Goal: Obtain resource: Obtain resource

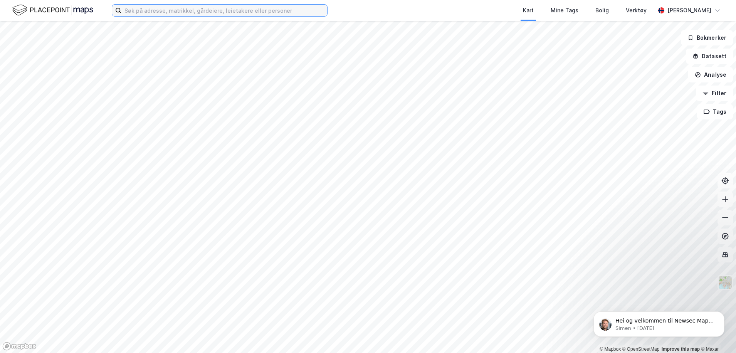
click at [132, 10] on input at bounding box center [224, 11] width 206 height 12
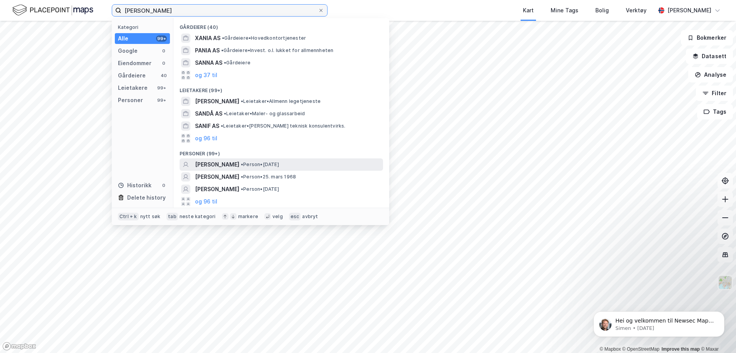
type input "[PERSON_NAME]"
click at [239, 163] on span "[PERSON_NAME]" at bounding box center [217, 164] width 44 height 9
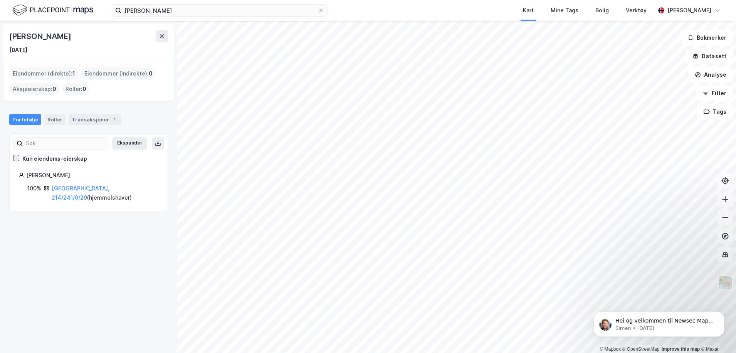
click at [17, 158] on icon at bounding box center [15, 157] width 5 height 5
click at [75, 187] on link "[GEOGRAPHIC_DATA], 214/241/0/29" at bounding box center [81, 193] width 58 height 16
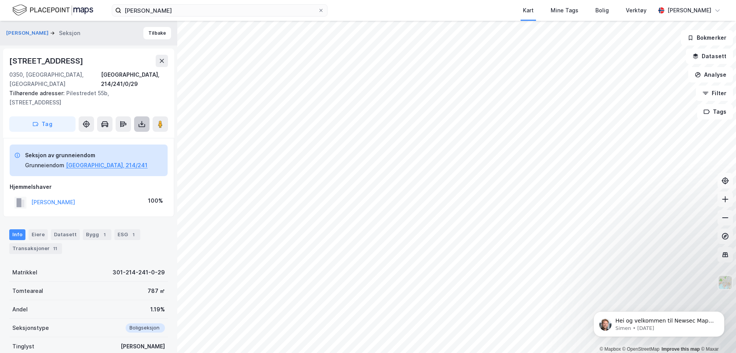
click at [139, 120] on icon at bounding box center [142, 124] width 8 height 8
click at [100, 136] on div "Last ned grunnbok" at bounding box center [103, 139] width 45 height 6
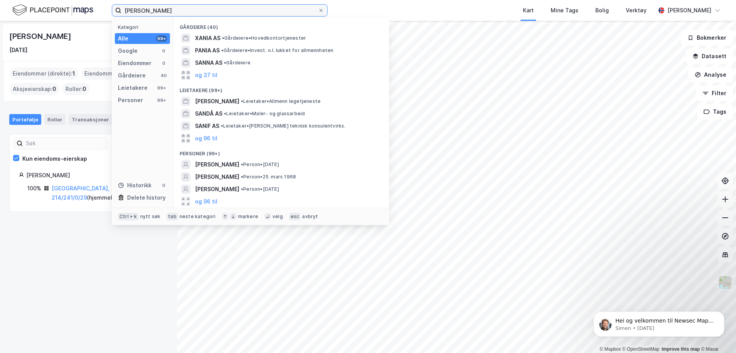
drag, startPoint x: 169, startPoint y: 12, endPoint x: 95, endPoint y: 15, distance: 74.0
click at [92, 10] on div "[PERSON_NAME] Kategori Alle 99+ Google 0 Eiendommer 0 Gårdeiere 40 Leietakere 9…" at bounding box center [368, 10] width 736 height 21
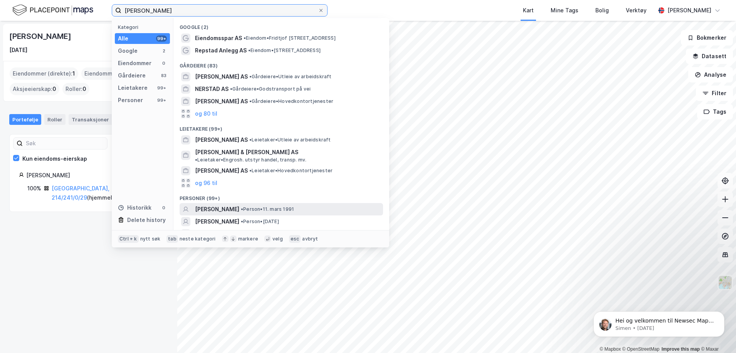
type input "[PERSON_NAME]"
click at [239, 205] on span "[PERSON_NAME]" at bounding box center [217, 209] width 44 height 9
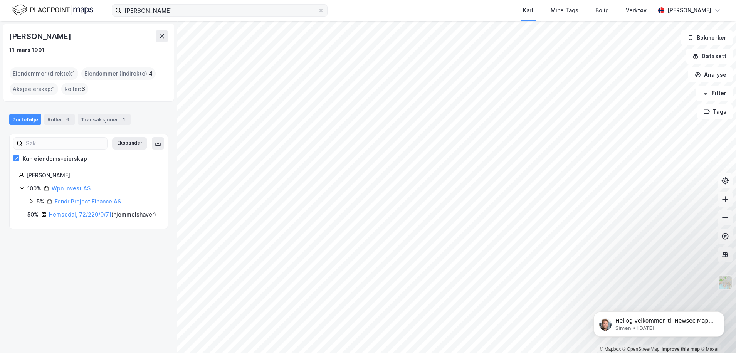
drag, startPoint x: 322, startPoint y: 10, endPoint x: 318, endPoint y: 11, distance: 4.8
click at [322, 10] on icon at bounding box center [321, 10] width 5 height 5
click at [318, 10] on input "[PERSON_NAME]" at bounding box center [219, 11] width 196 height 12
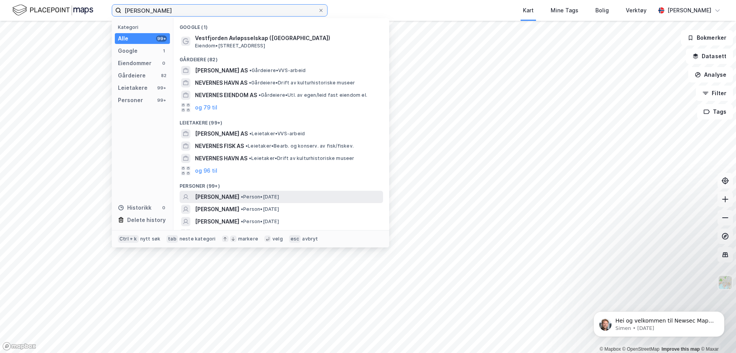
type input "[PERSON_NAME]"
click at [239, 199] on span "[PERSON_NAME]" at bounding box center [217, 196] width 44 height 9
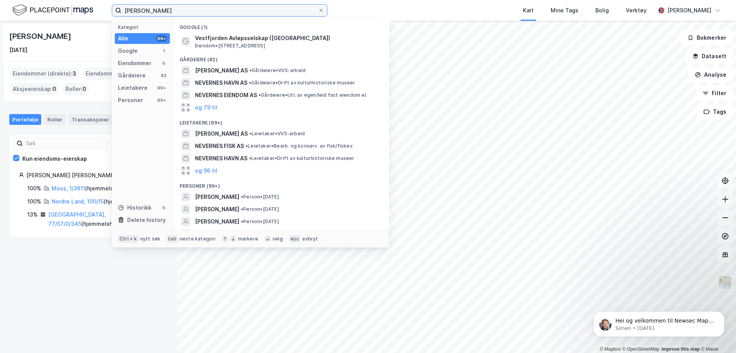
click at [173, 13] on input "[PERSON_NAME]" at bounding box center [219, 11] width 196 height 12
drag, startPoint x: 166, startPoint y: 9, endPoint x: 115, endPoint y: 9, distance: 50.9
click at [115, 9] on label "[PERSON_NAME]" at bounding box center [220, 10] width 216 height 12
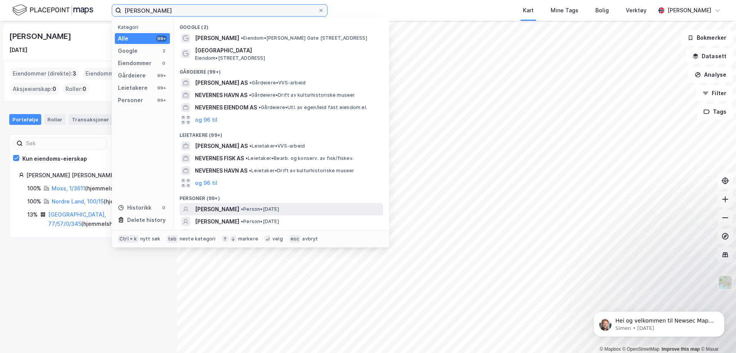
type input "[PERSON_NAME]"
click at [257, 207] on span "• Person • [DATE]" at bounding box center [260, 209] width 38 height 6
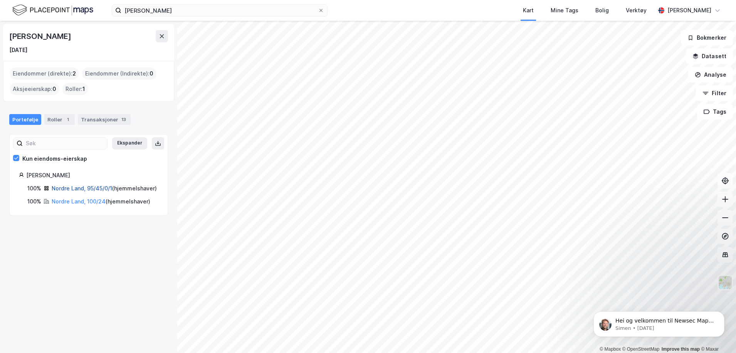
click at [76, 190] on link "Nordre Land, 95/45/0/1" at bounding box center [82, 188] width 60 height 7
click at [82, 205] on link "Nordre Land, 100/24" at bounding box center [79, 201] width 54 height 7
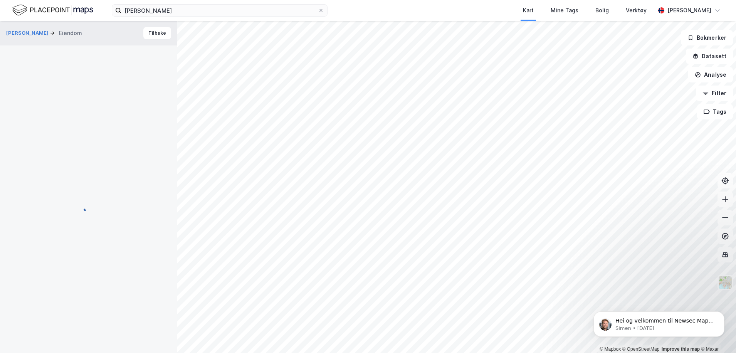
scroll to position [0, 0]
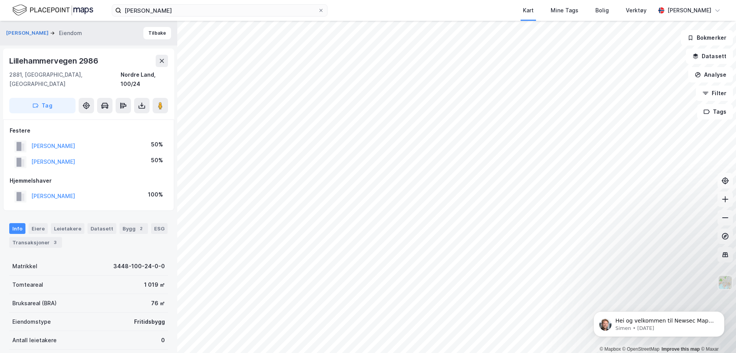
scroll to position [0, 0]
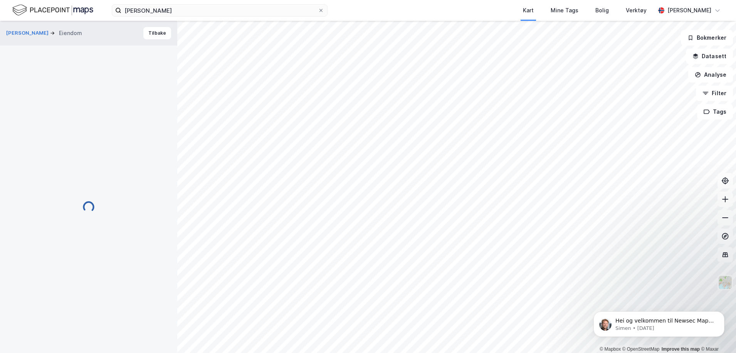
scroll to position [0, 0]
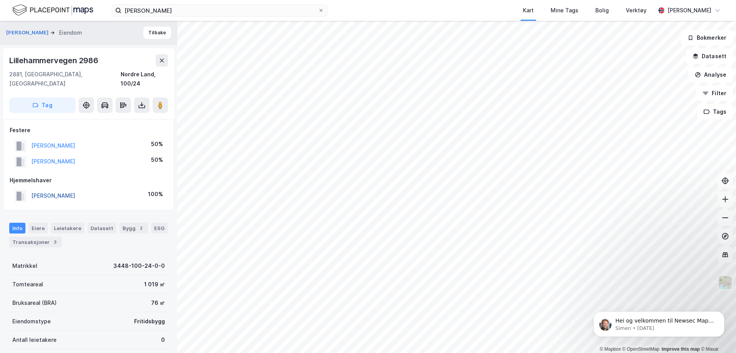
click at [0, 0] on button "[PERSON_NAME]" at bounding box center [0, 0] width 0 height 0
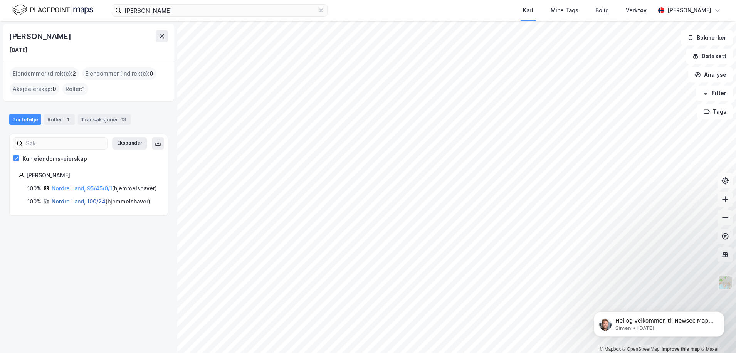
click at [77, 205] on link "Nordre Land, 100/24" at bounding box center [79, 201] width 54 height 7
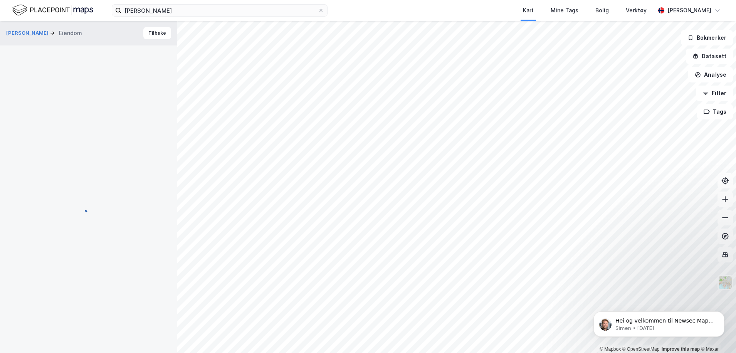
scroll to position [0, 0]
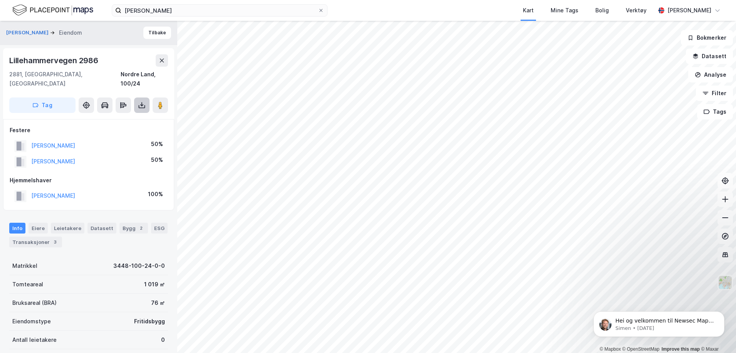
click at [145, 97] on button at bounding box center [141, 104] width 15 height 15
click at [107, 118] on div "Last ned grunnbok" at bounding box center [103, 121] width 45 height 6
